Goal: Task Accomplishment & Management: Use online tool/utility

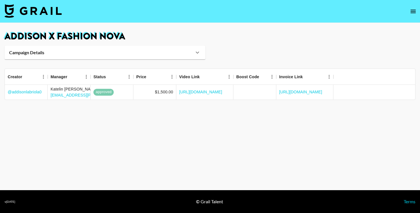
click at [45, 11] on img at bounding box center [33, 11] width 57 height 14
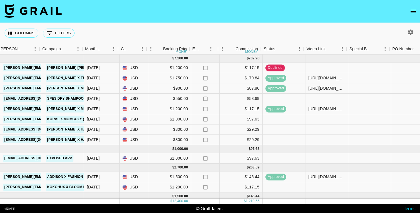
scroll to position [0, 239]
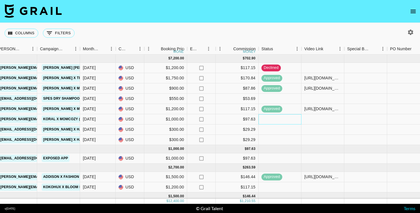
click at [287, 119] on div at bounding box center [280, 119] width 43 height 10
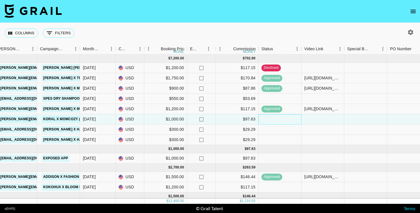
click at [287, 119] on div at bounding box center [280, 119] width 43 height 10
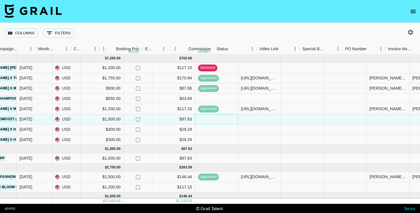
scroll to position [0, 313]
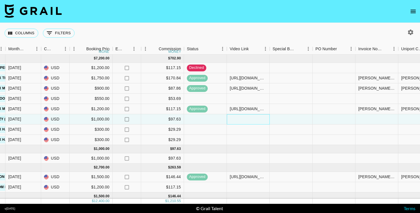
click at [258, 120] on div at bounding box center [248, 119] width 43 height 10
paste input "[URL][DOMAIN_NAME]"
type input "[URL][DOMAIN_NAME]"
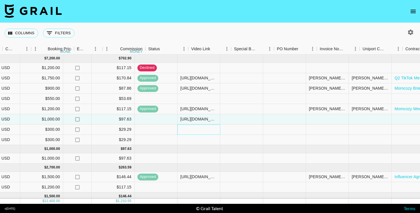
scroll to position [0, 407]
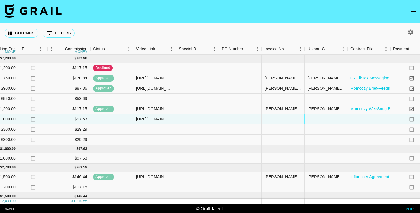
click at [295, 120] on div at bounding box center [283, 119] width 43 height 10
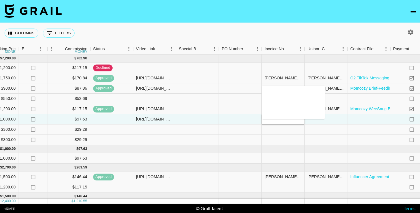
click at [285, 95] on textarea at bounding box center [293, 102] width 58 height 26
type textarea "[PERSON_NAME] @ Momcozy"
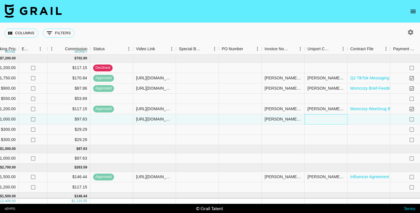
click at [331, 121] on div at bounding box center [326, 119] width 43 height 10
click at [327, 120] on div at bounding box center [326, 119] width 43 height 10
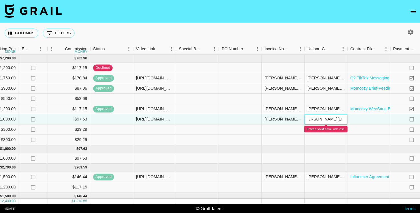
type input "[PERSON_NAME][EMAIL_ADDRESS][DOMAIN_NAME]"
click at [350, 123] on div at bounding box center [368, 119] width 43 height 10
click at [356, 120] on div at bounding box center [368, 119] width 43 height 10
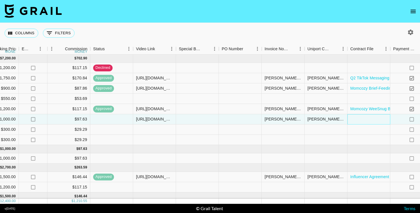
click at [356, 120] on div at bounding box center [368, 119] width 43 height 10
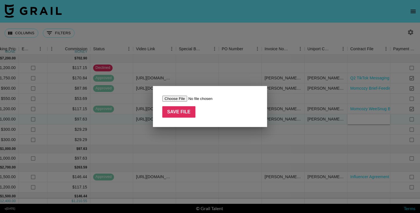
click at [173, 100] on input "file" at bounding box center [198, 99] width 72 height 6
type input "C:\fakepath\Momcozy X Kokohux Media Promotion Service Contract - 2025_7_3 15_43…"
click at [187, 110] on input "Save File" at bounding box center [178, 111] width 33 height 11
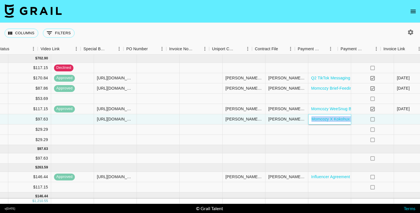
scroll to position [0, 529]
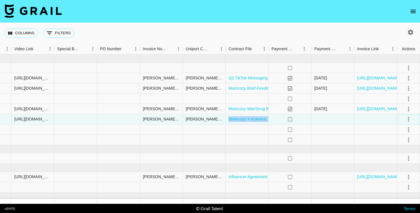
click at [409, 121] on icon "select merge strategy" at bounding box center [408, 119] width 7 height 7
click at [398, 170] on div "Approve" at bounding box center [395, 172] width 17 height 7
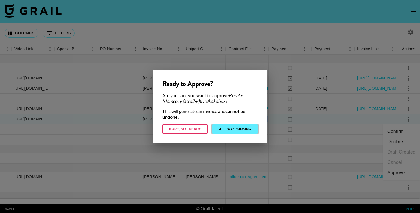
click at [232, 126] on button "Approve Booking" at bounding box center [234, 129] width 45 height 9
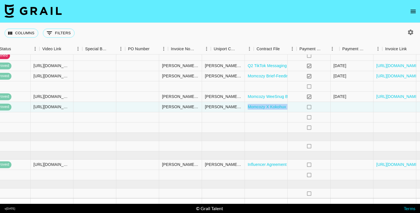
scroll to position [12, 529]
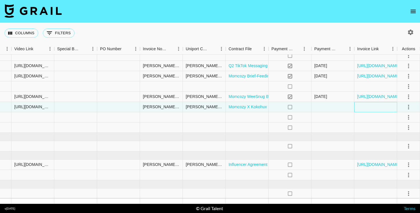
click at [357, 109] on div at bounding box center [375, 107] width 43 height 10
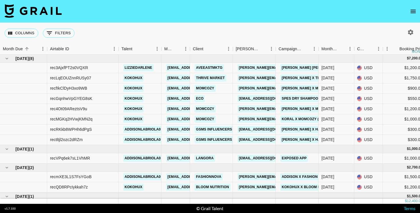
scroll to position [12, 0]
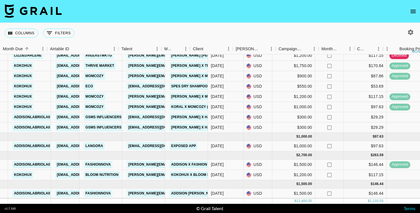
scroll to position [12, 0]
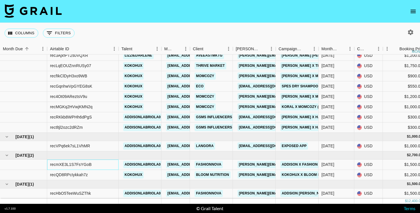
click at [58, 168] on div "recmXE3L1S7FsYGoB" at bounding box center [82, 165] width 71 height 10
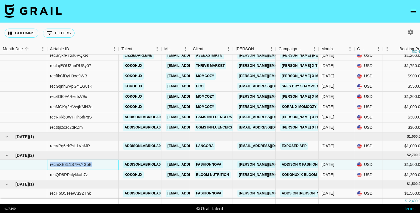
drag, startPoint x: 50, startPoint y: 165, endPoint x: 91, endPoint y: 165, distance: 41.1
click at [91, 165] on div "recmXE3L1S7FsYGoB" at bounding box center [82, 165] width 71 height 10
copy div "recmXE3L1S7FsYGoB"
click at [231, 4] on nav at bounding box center [210, 11] width 420 height 23
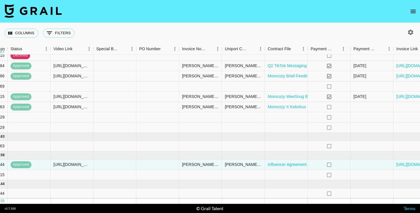
scroll to position [12, 529]
